Goal: Information Seeking & Learning: Learn about a topic

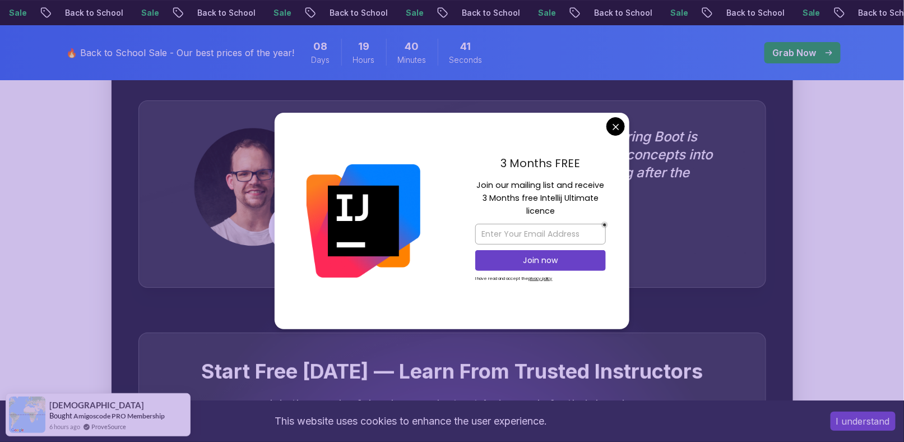
scroll to position [3304, 0]
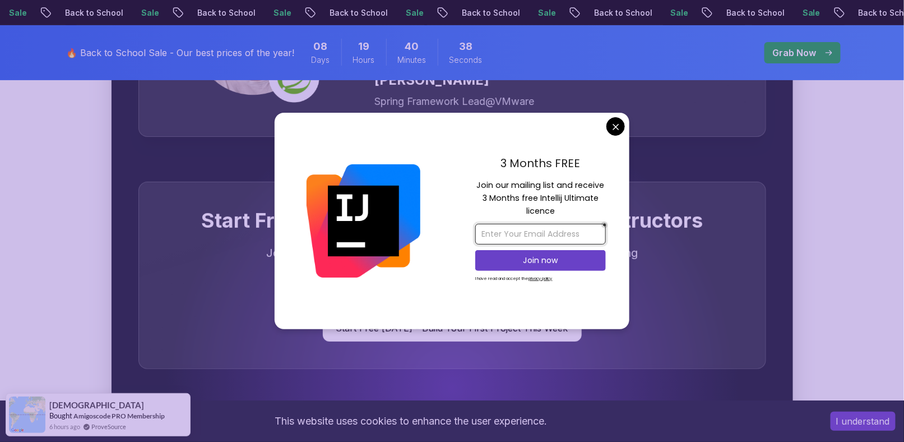
click at [566, 234] on input "email" at bounding box center [540, 234] width 131 height 21
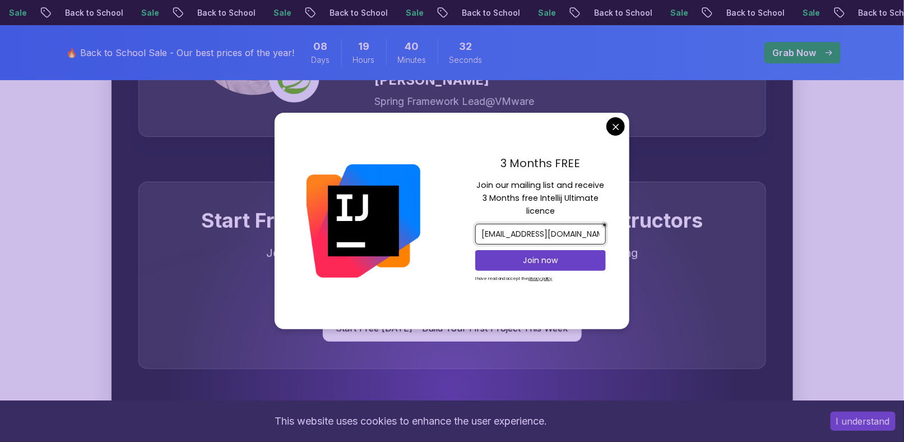
drag, startPoint x: 562, startPoint y: 234, endPoint x: 544, endPoint y: 232, distance: 18.6
click at [544, 232] on input "[EMAIL_ADDRESS][DOMAIN_NAME]" at bounding box center [540, 234] width 131 height 21
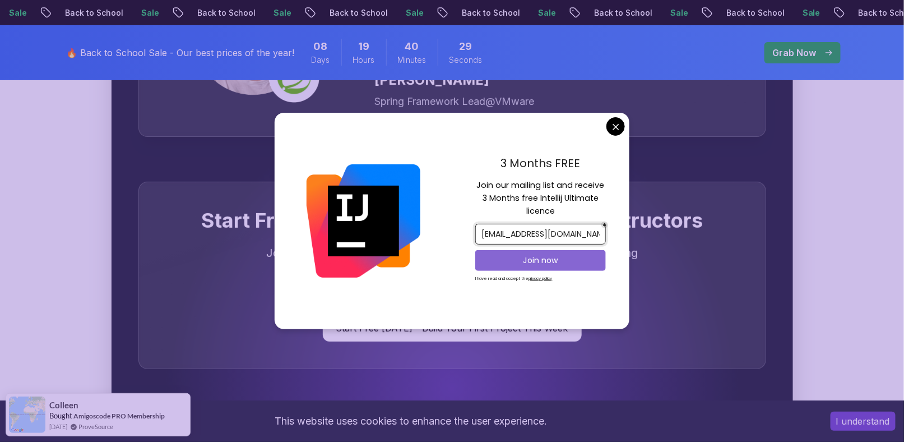
type input "[EMAIL_ADDRESS][DOMAIN_NAME]"
click at [543, 261] on p "Join now" at bounding box center [541, 259] width 106 height 11
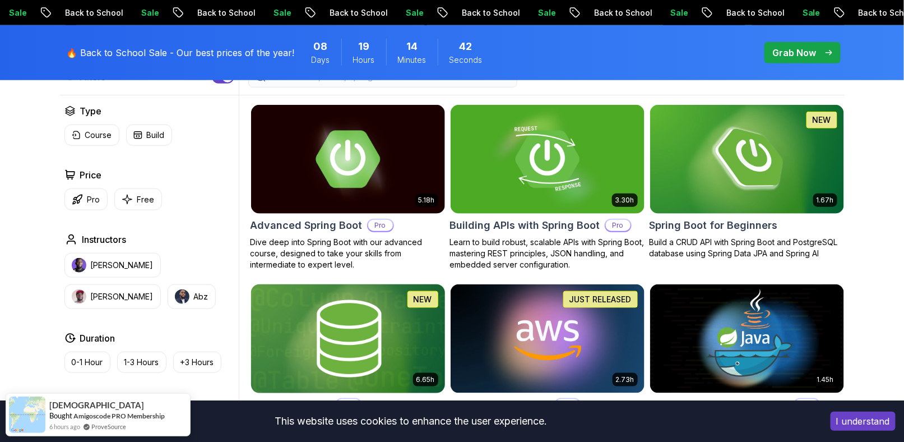
scroll to position [280, 0]
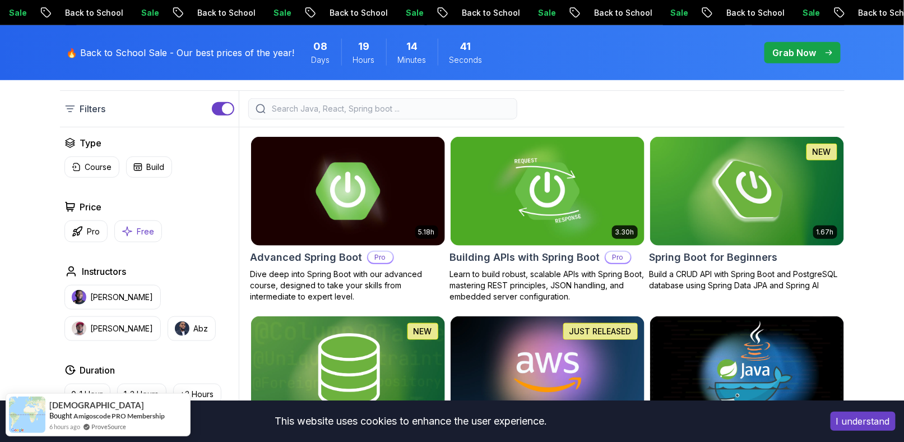
click at [137, 224] on button "Free" at bounding box center [138, 231] width 48 height 22
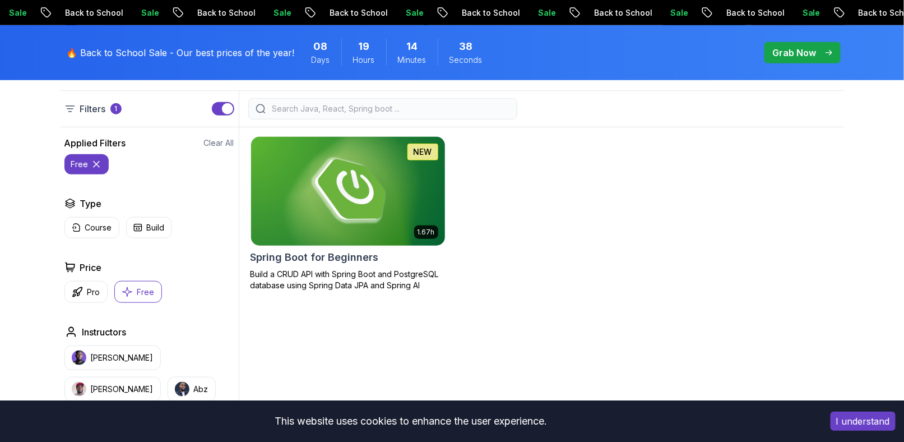
click at [405, 201] on img at bounding box center [347, 191] width 203 height 114
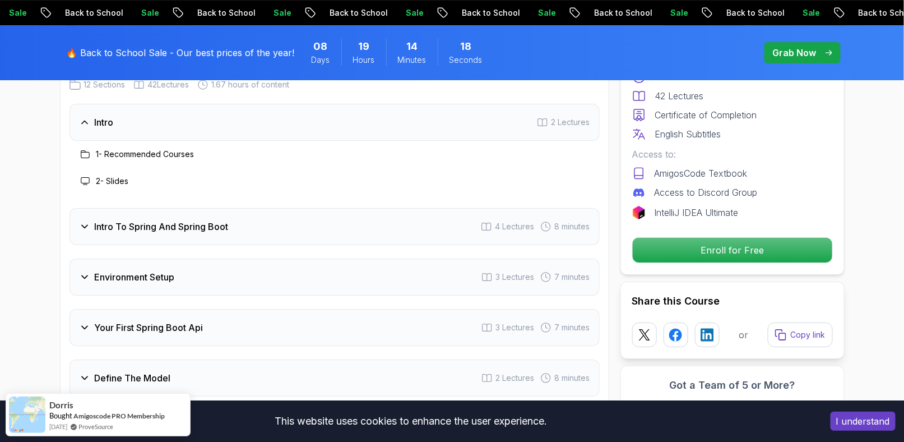
scroll to position [1401, 0]
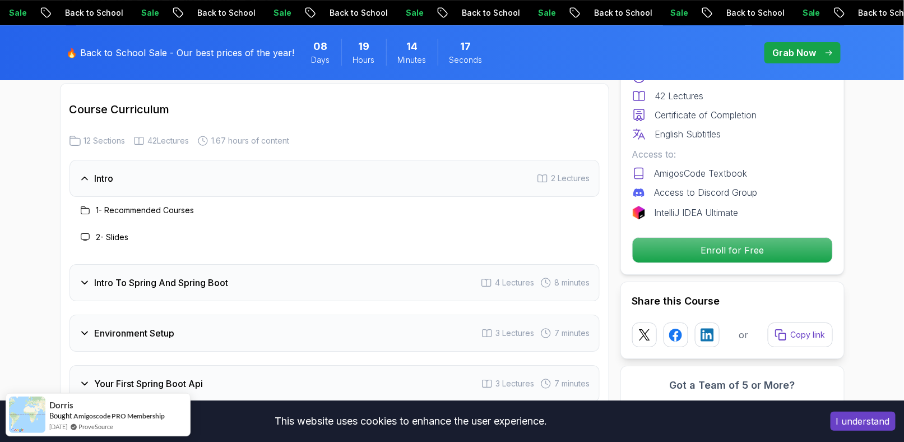
click at [154, 264] on div "Intro To Spring And Spring Boot 4 Lectures 8 minutes" at bounding box center [335, 282] width 530 height 37
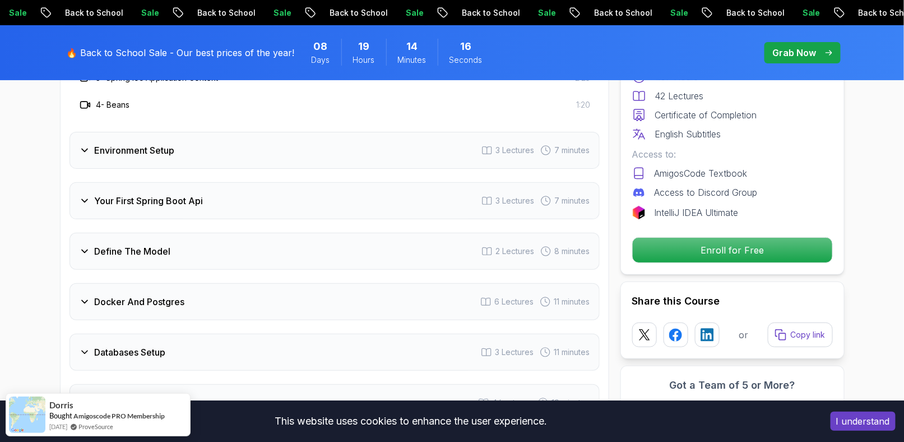
scroll to position [1682, 0]
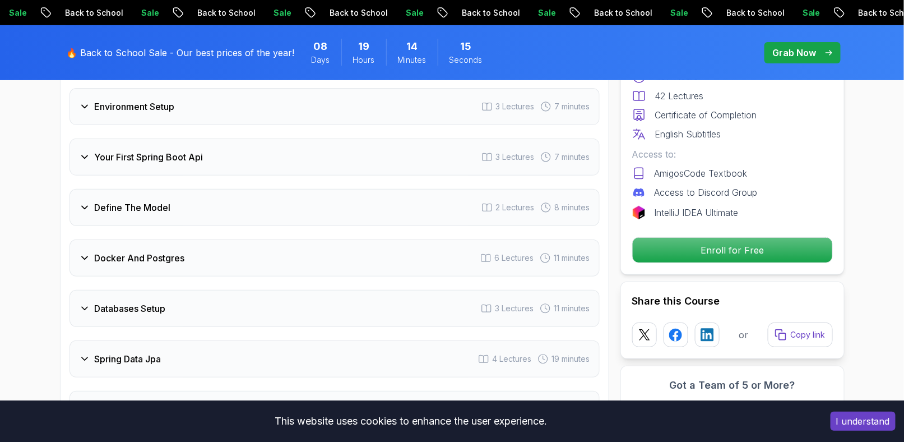
click at [210, 194] on div "Define The Model 2 Lectures 8 minutes" at bounding box center [335, 207] width 530 height 37
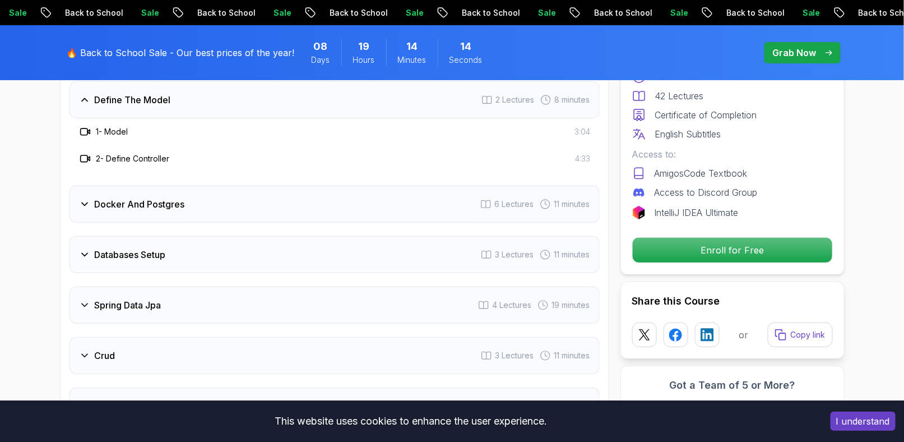
click at [220, 191] on div "Docker And Postgres 6 Lectures 11 minutes" at bounding box center [335, 204] width 530 height 37
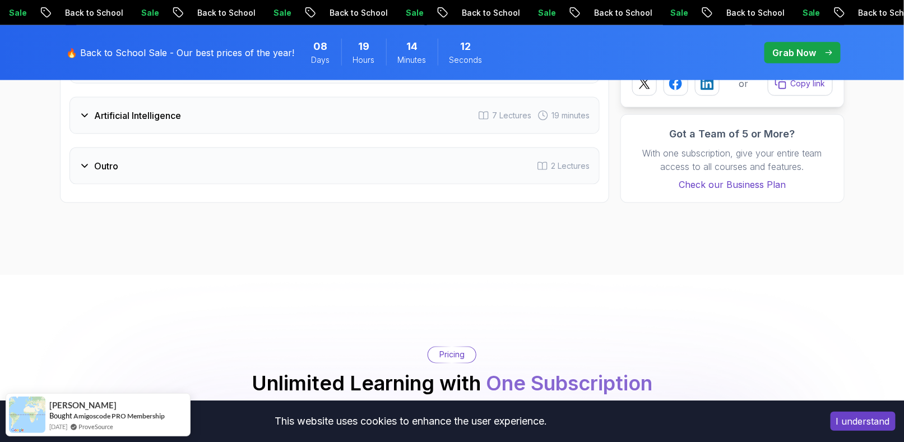
click at [214, 149] on div "Outro 2 Lectures" at bounding box center [335, 165] width 530 height 37
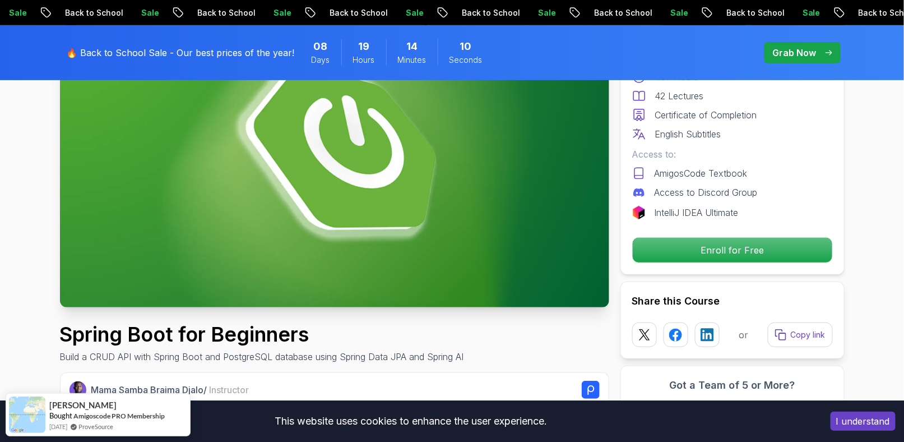
scroll to position [0, 0]
